Goal: Information Seeking & Learning: Learn about a topic

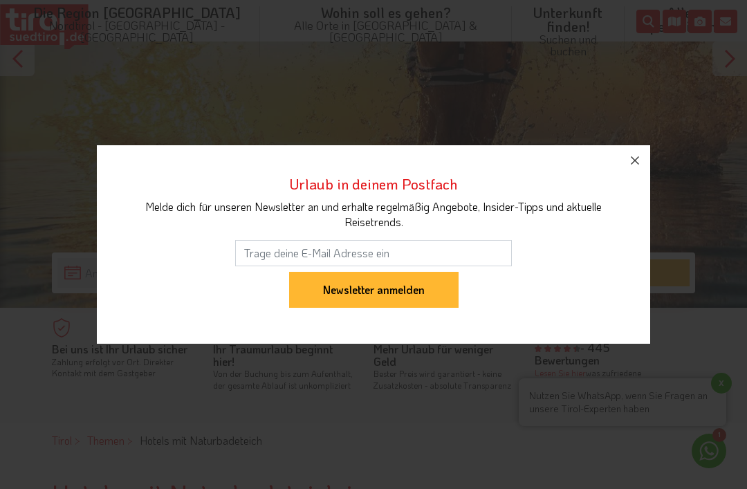
scroll to position [226, 0]
click at [633, 169] on icon "button" at bounding box center [635, 160] width 17 height 17
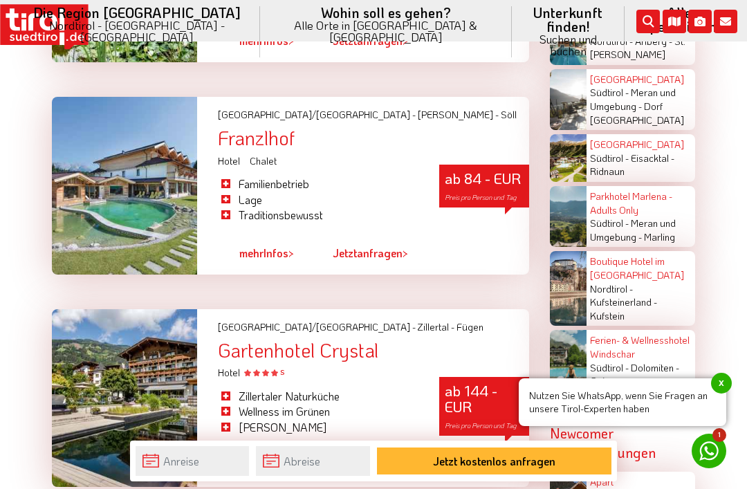
scroll to position [2451, 0]
click at [122, 175] on div at bounding box center [124, 187] width 145 height 178
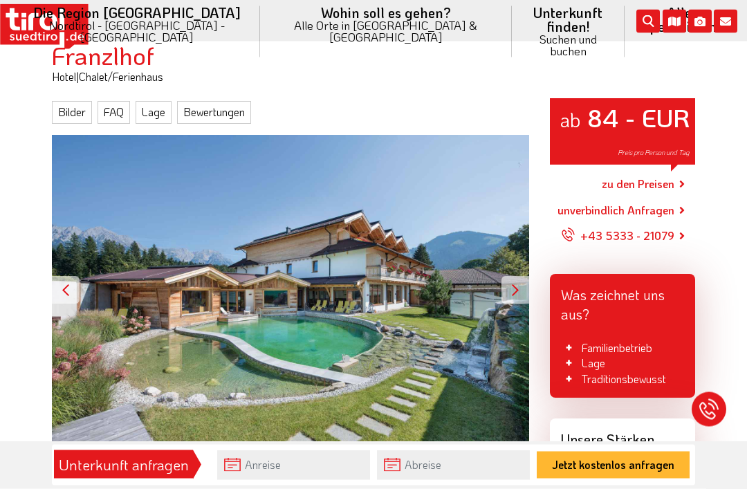
scroll to position [151, 0]
click at [512, 279] on div at bounding box center [515, 290] width 28 height 28
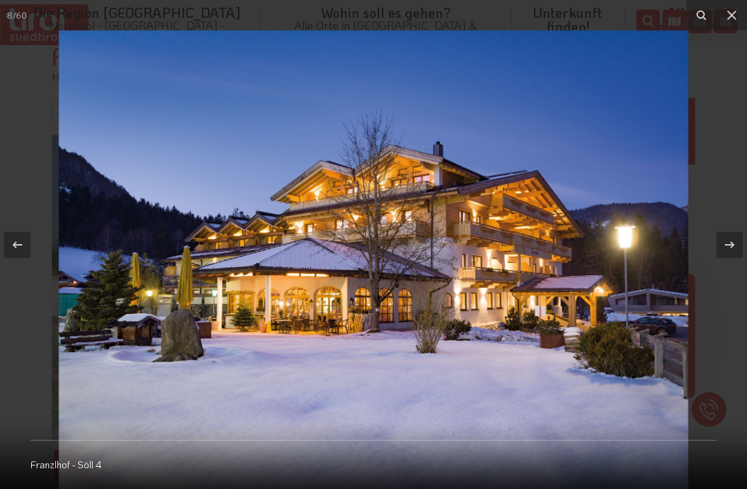
click at [736, 18] on icon at bounding box center [731, 15] width 17 height 17
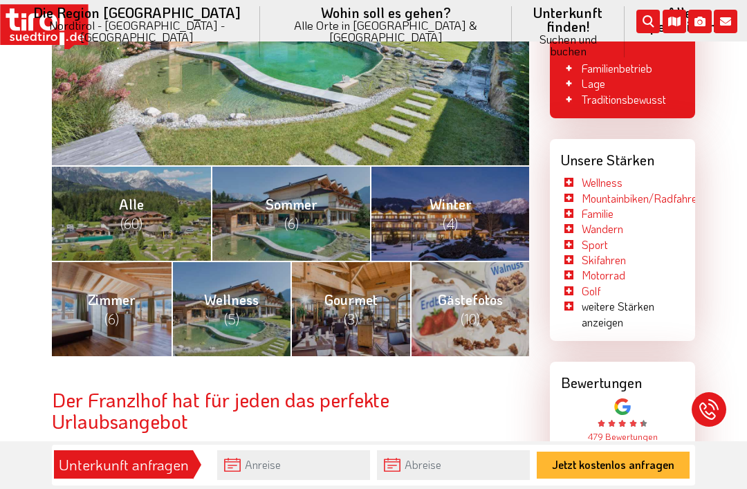
scroll to position [430, 0]
click at [351, 296] on span "Gourmet (3)" at bounding box center [350, 309] width 53 height 37
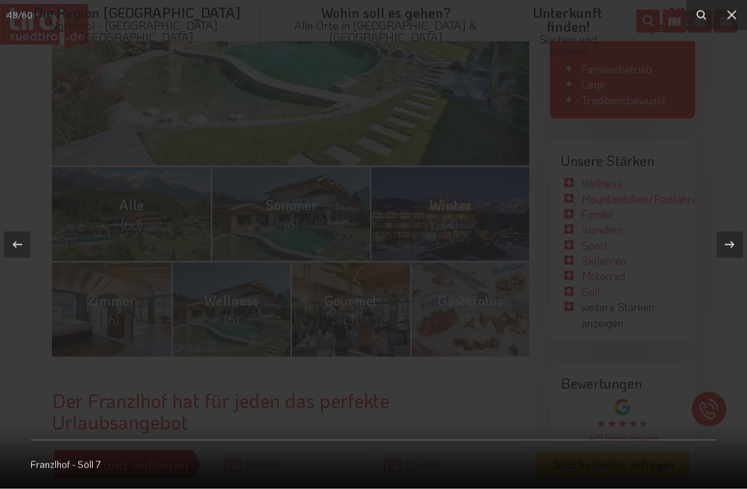
scroll to position [431, 0]
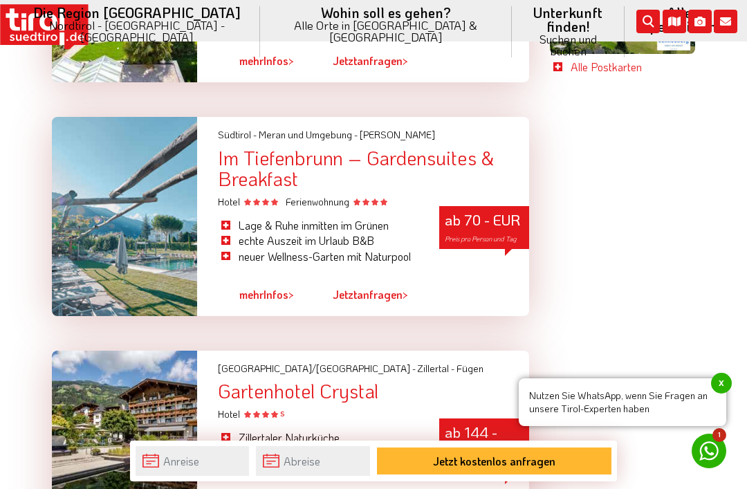
scroll to position [2982, 0]
